Goal: Task Accomplishment & Management: Complete application form

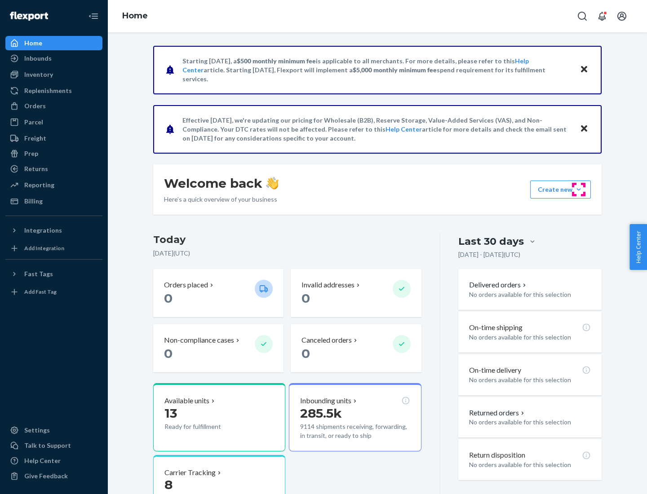
click at [578, 190] on button "Create new Create new inbound Create new order Create new product" at bounding box center [560, 190] width 61 height 18
click at [54, 58] on div "Inbounds" at bounding box center [53, 58] width 95 height 13
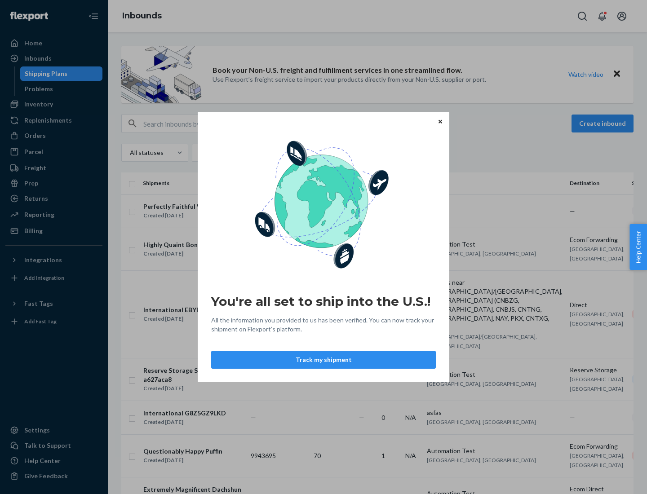
click at [323, 360] on button "Track my shipment" at bounding box center [323, 360] width 225 height 18
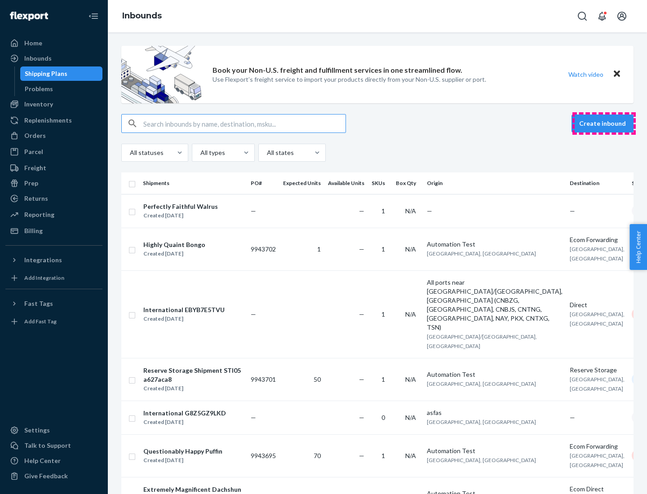
click at [604, 123] on button "Create inbound" at bounding box center [602, 124] width 62 height 18
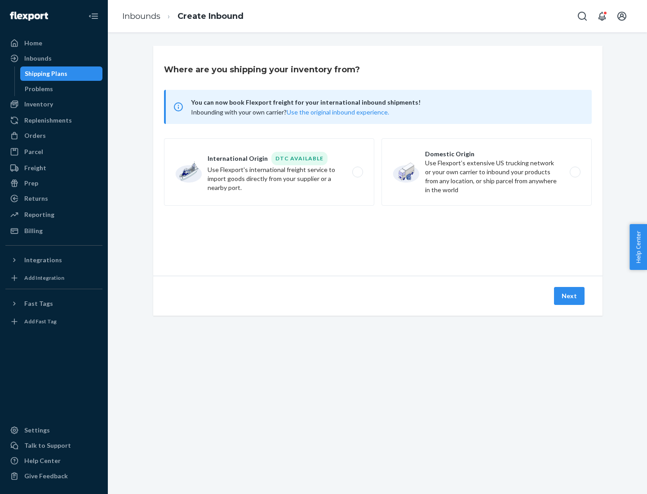
click at [269, 172] on label "International Origin DTC Available Use Flexport's international freight service…" at bounding box center [269, 171] width 210 height 67
click at [357, 172] on input "International Origin DTC Available Use Flexport's international freight service…" at bounding box center [360, 172] width 6 height 6
radio input "true"
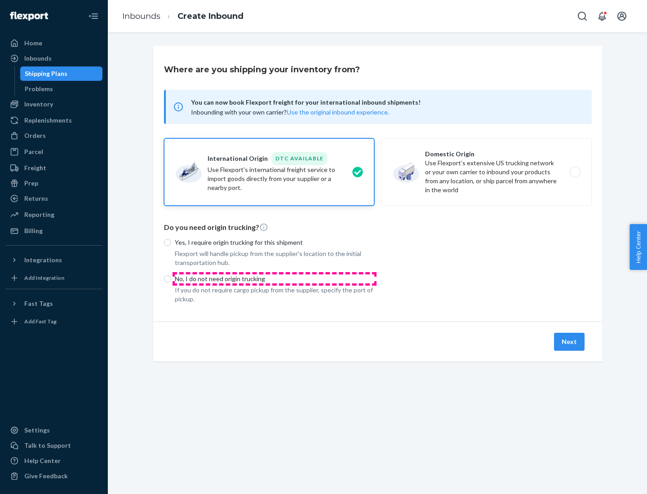
click at [274, 278] on p "No, I do not need origin trucking" at bounding box center [274, 278] width 199 height 9
click at [171, 278] on input "No, I do not need origin trucking" at bounding box center [167, 278] width 7 height 7
radio input "true"
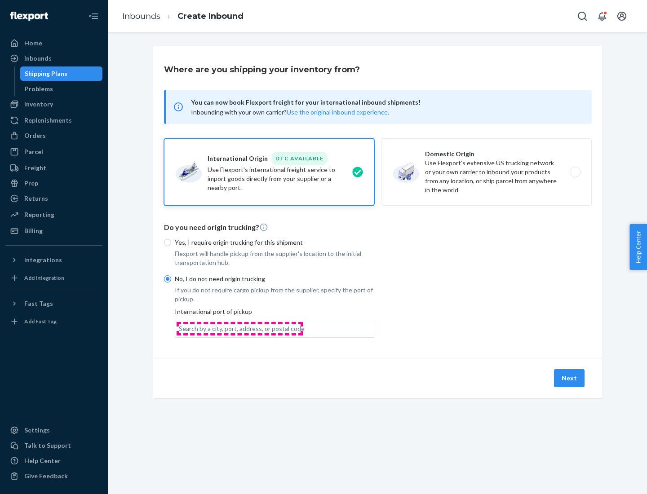
click at [239, 328] on div "Search by a city, port, address, or postal code" at bounding box center [242, 328] width 126 height 9
click at [180, 328] on input "Search by a city, port, address, or postal code" at bounding box center [179, 328] width 1 height 9
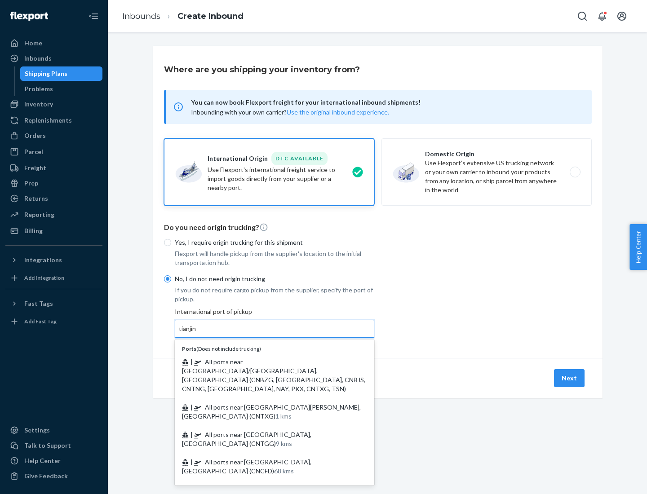
click at [265, 362] on span "| All ports near [GEOGRAPHIC_DATA]/[GEOGRAPHIC_DATA], [GEOGRAPHIC_DATA] (CNBZG,…" at bounding box center [273, 375] width 183 height 35
click at [197, 333] on input "tianjin" at bounding box center [188, 328] width 18 height 9
type input "All ports near [GEOGRAPHIC_DATA]/[GEOGRAPHIC_DATA], [GEOGRAPHIC_DATA] (CNBZG, […"
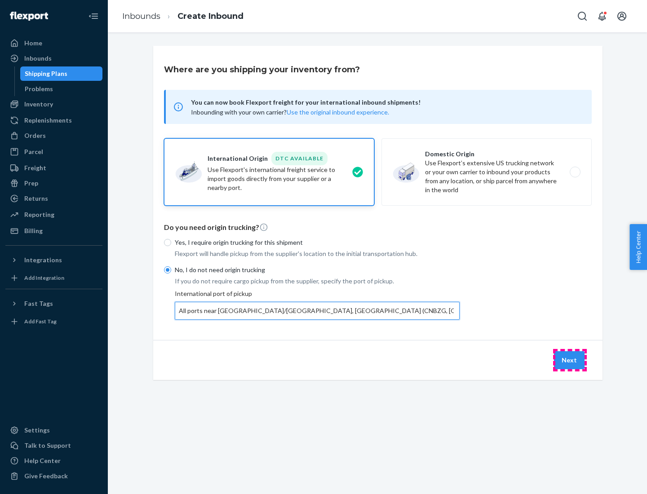
click at [569, 360] on button "Next" at bounding box center [569, 360] width 31 height 18
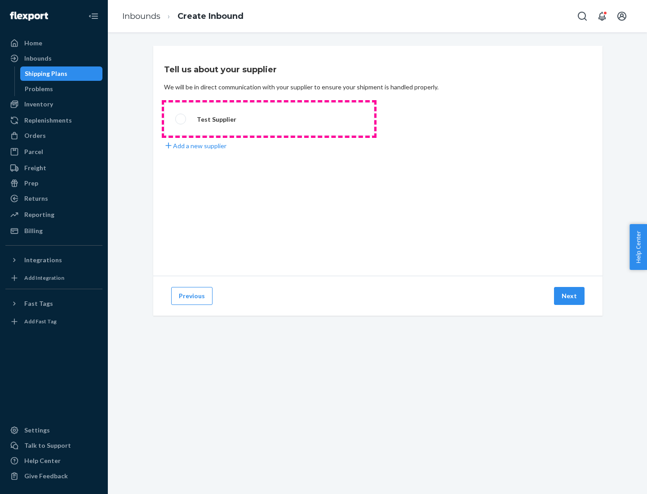
click at [269, 119] on label "Test Supplier" at bounding box center [269, 118] width 210 height 33
click at [181, 119] on input "Test Supplier" at bounding box center [178, 119] width 6 height 6
radio input "true"
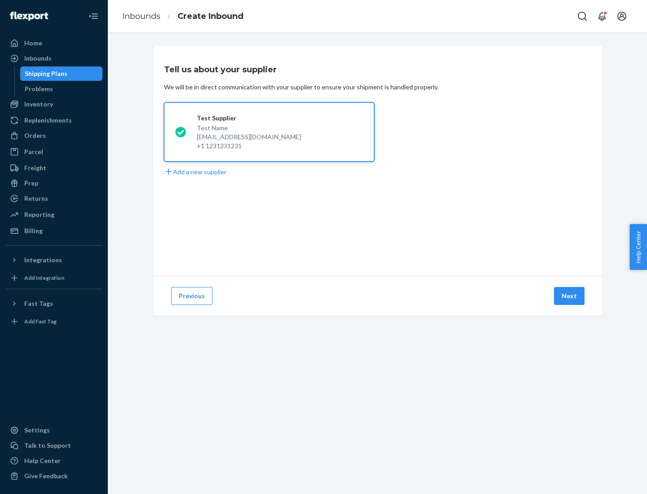
click at [569, 296] on button "Next" at bounding box center [569, 296] width 31 height 18
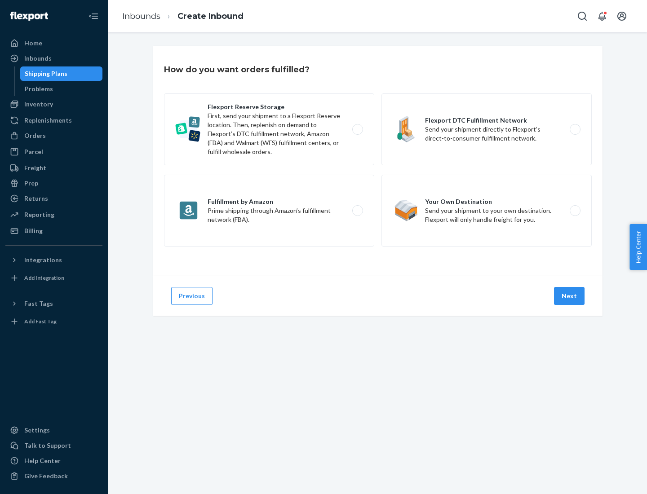
click at [269, 129] on label "Flexport Reserve Storage First, send your shipment to a Flexport Reserve locati…" at bounding box center [269, 129] width 210 height 72
click at [357, 129] on input "Flexport Reserve Storage First, send your shipment to a Flexport Reserve locati…" at bounding box center [360, 130] width 6 height 6
radio input "true"
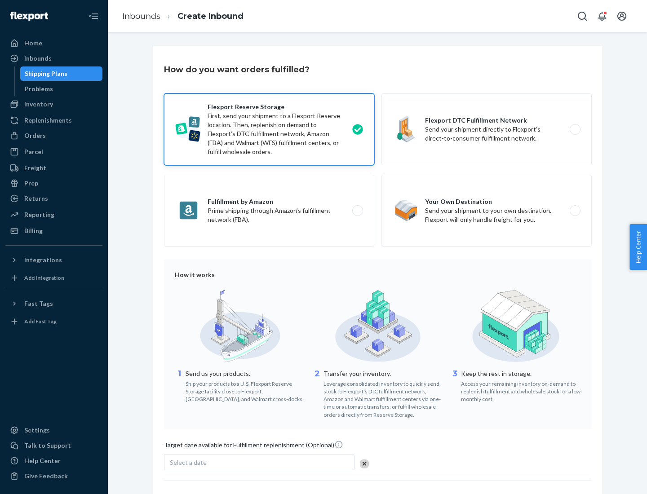
scroll to position [74, 0]
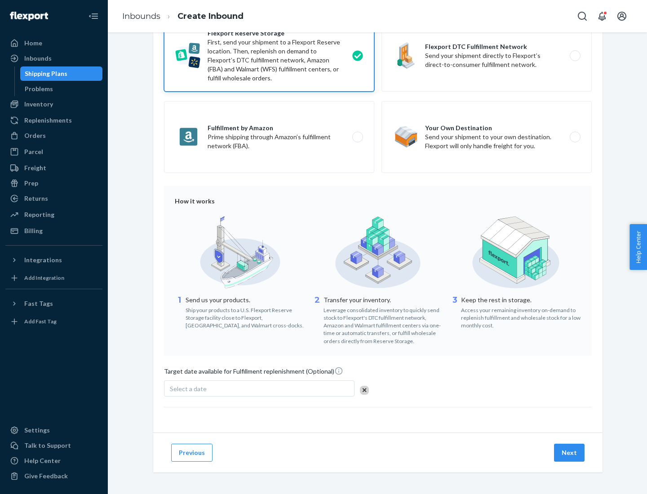
click at [569, 452] on button "Next" at bounding box center [569, 453] width 31 height 18
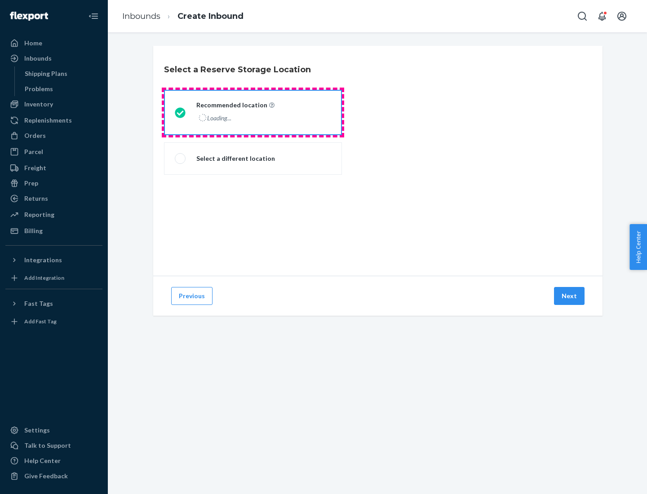
click at [253, 112] on div "Loading..." at bounding box center [234, 117] width 76 height 13
click at [181, 112] on input "Recommended location Loading..." at bounding box center [178, 113] width 6 height 6
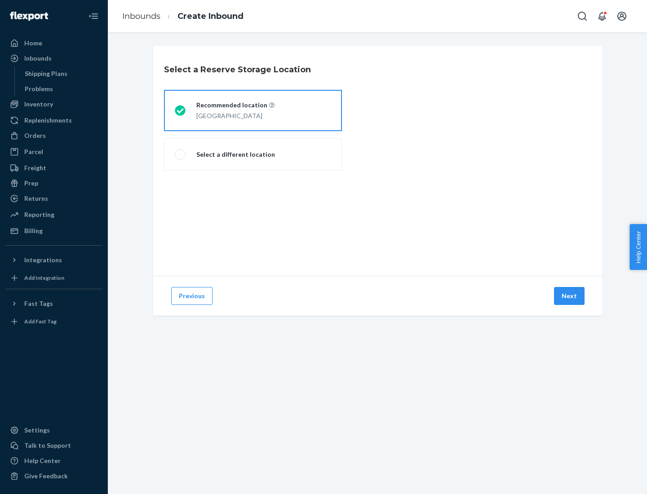
click at [569, 296] on button "Next" at bounding box center [569, 296] width 31 height 18
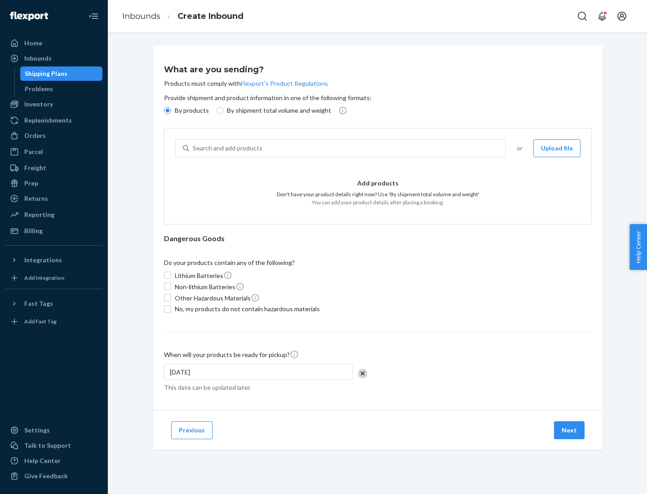
click at [348, 148] on div "Search and add products" at bounding box center [347, 148] width 316 height 16
click at [194, 148] on input "Search and add products" at bounding box center [193, 148] width 1 height 9
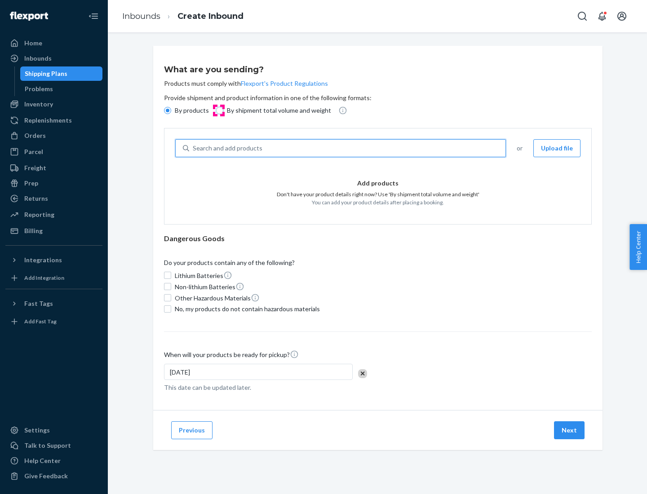
click at [218, 110] on input "By shipment total volume and weight" at bounding box center [219, 110] width 7 height 7
radio input "true"
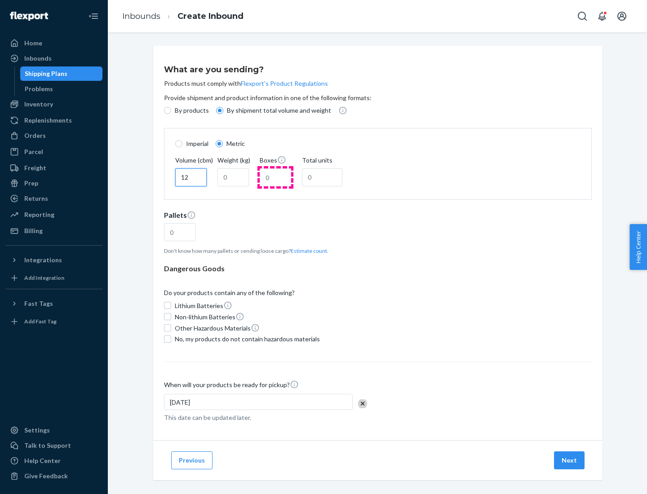
type input "12"
type input "22"
type input "222"
type input "121"
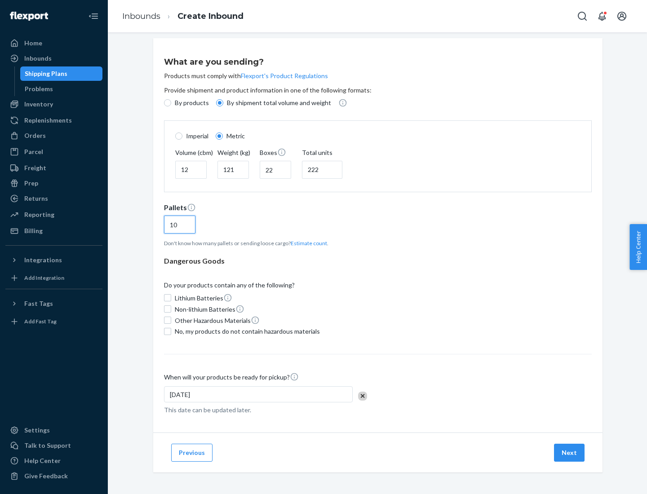
type input "10"
click at [246, 331] on span "No, my products do not contain hazardous materials" at bounding box center [247, 331] width 145 height 9
click at [171, 331] on input "No, my products do not contain hazardous materials" at bounding box center [167, 331] width 7 height 7
checkbox input "true"
click at [569, 452] on button "Next" at bounding box center [569, 453] width 31 height 18
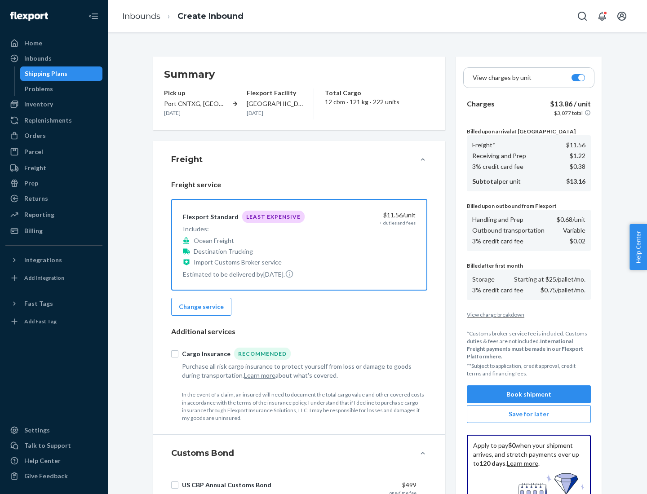
scroll to position [131, 0]
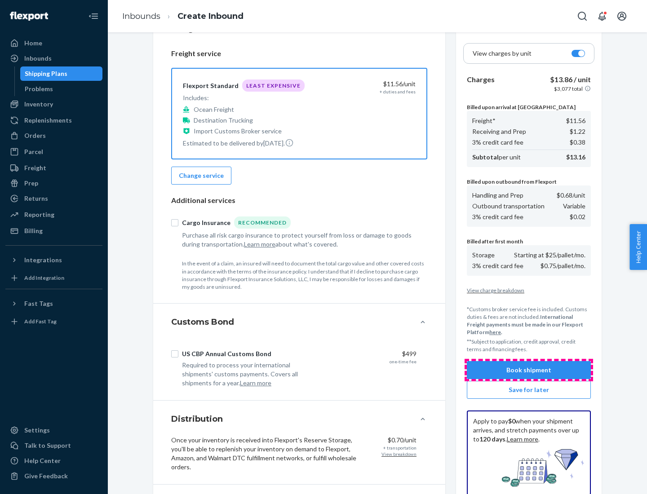
click at [529, 370] on button "Book shipment" at bounding box center [529, 370] width 124 height 18
